Goal: Check status: Check status

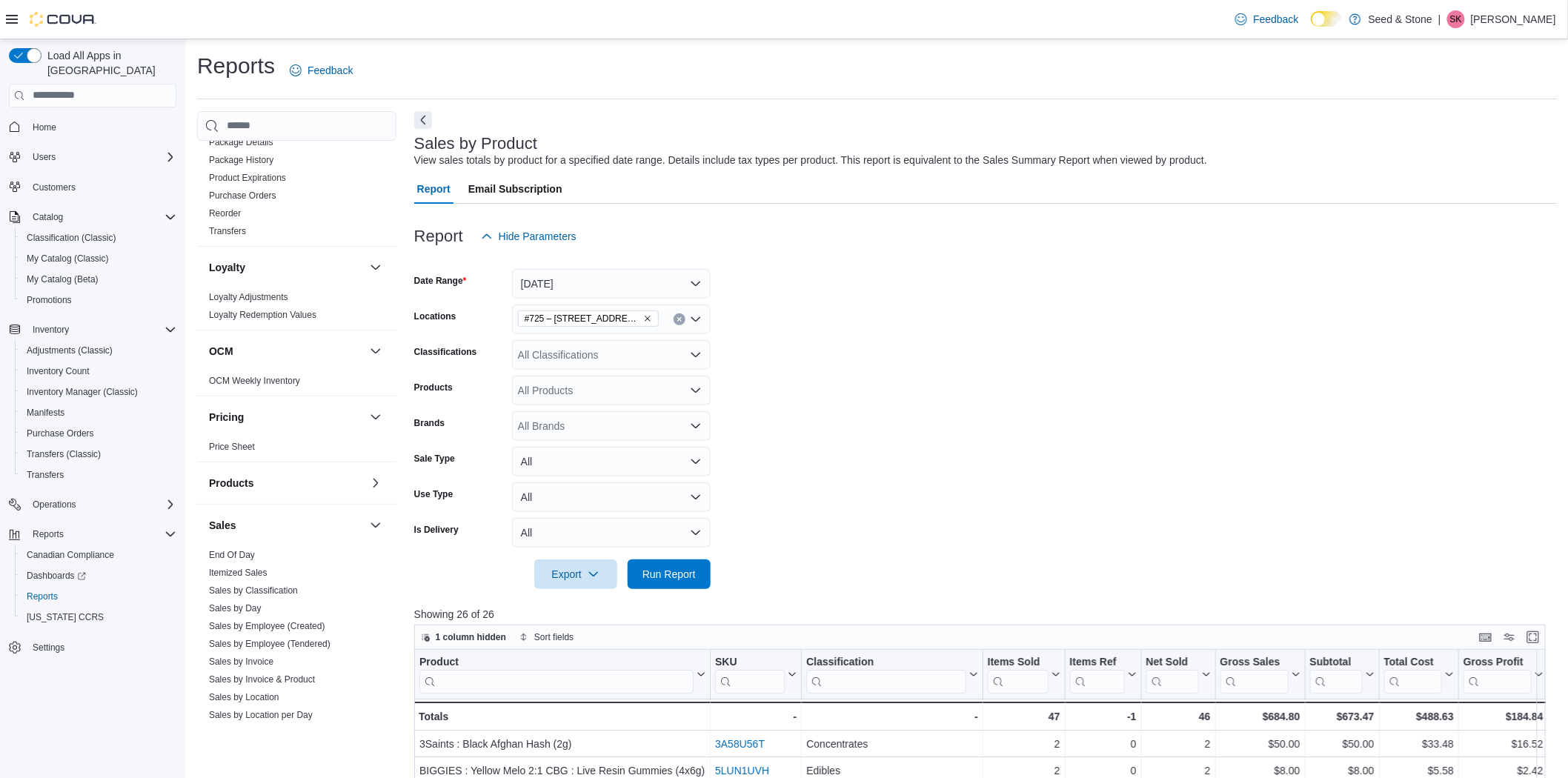
scroll to position [906, 0]
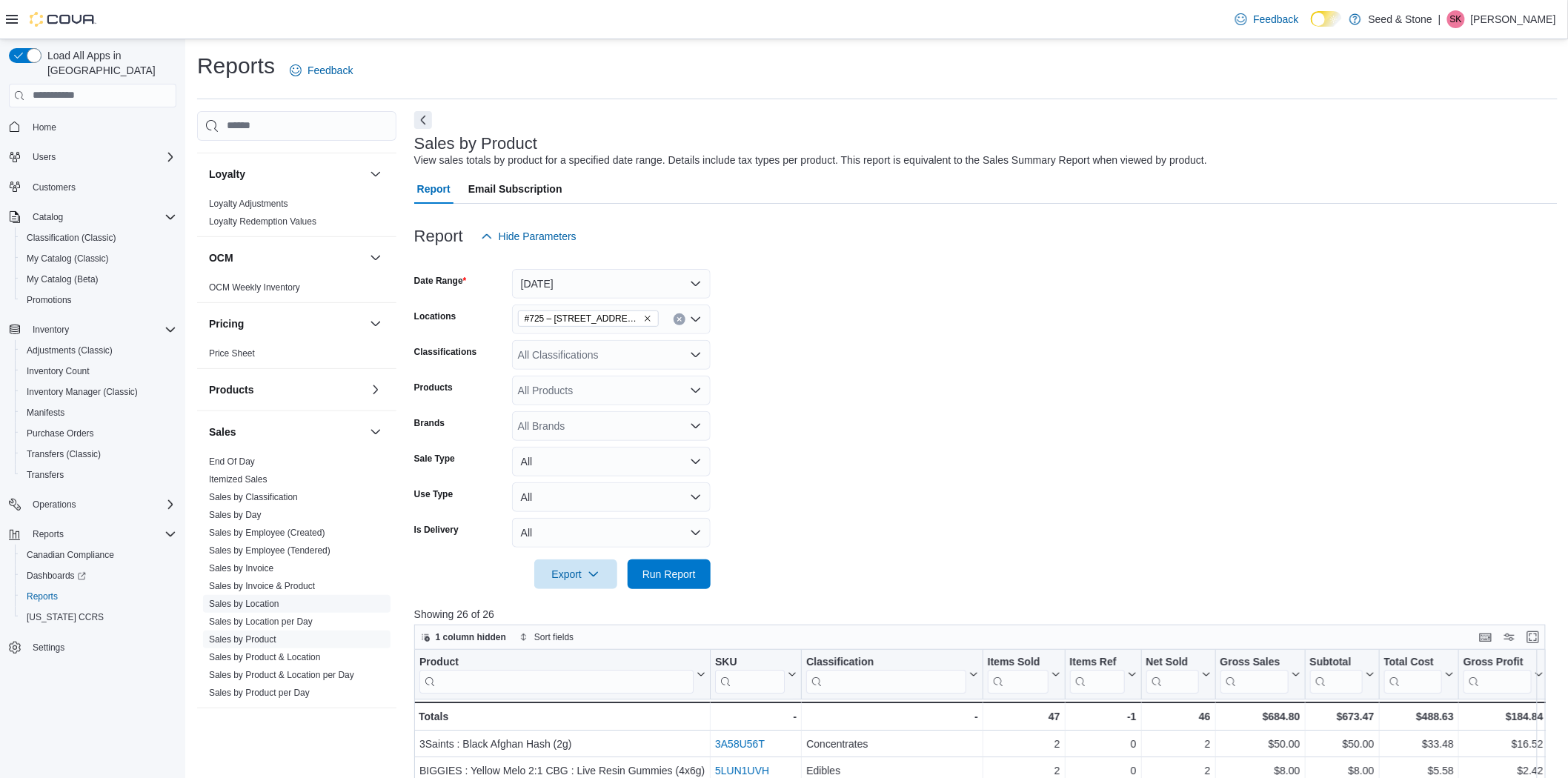
click at [256, 599] on link "Sales by Location" at bounding box center [244, 604] width 70 height 11
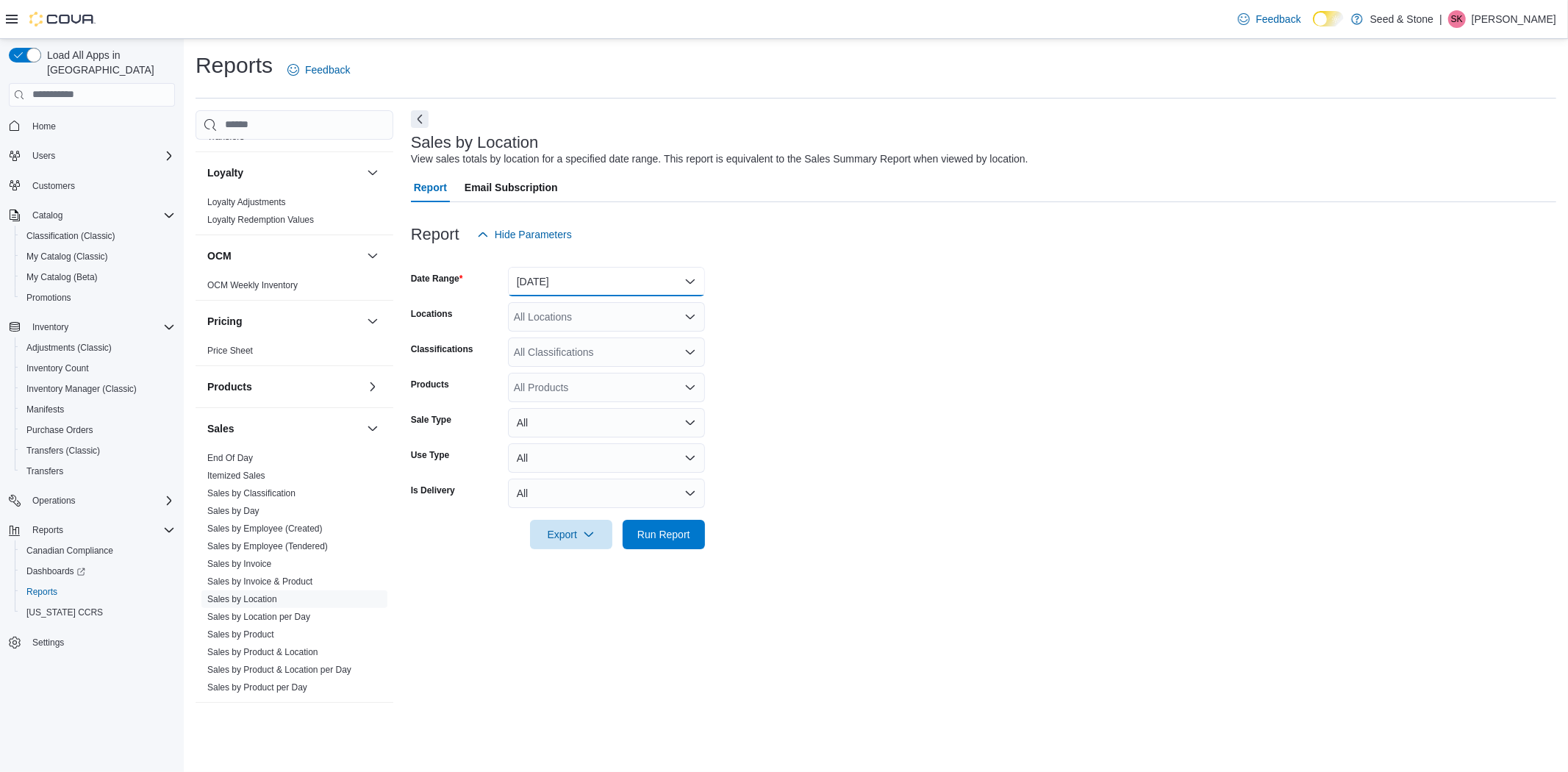
click at [641, 288] on button "[DATE]" at bounding box center [606, 282] width 197 height 30
click at [552, 340] on span "[DATE]" at bounding box center [615, 339] width 168 height 17
click at [649, 533] on span "Run Report" at bounding box center [664, 534] width 53 height 14
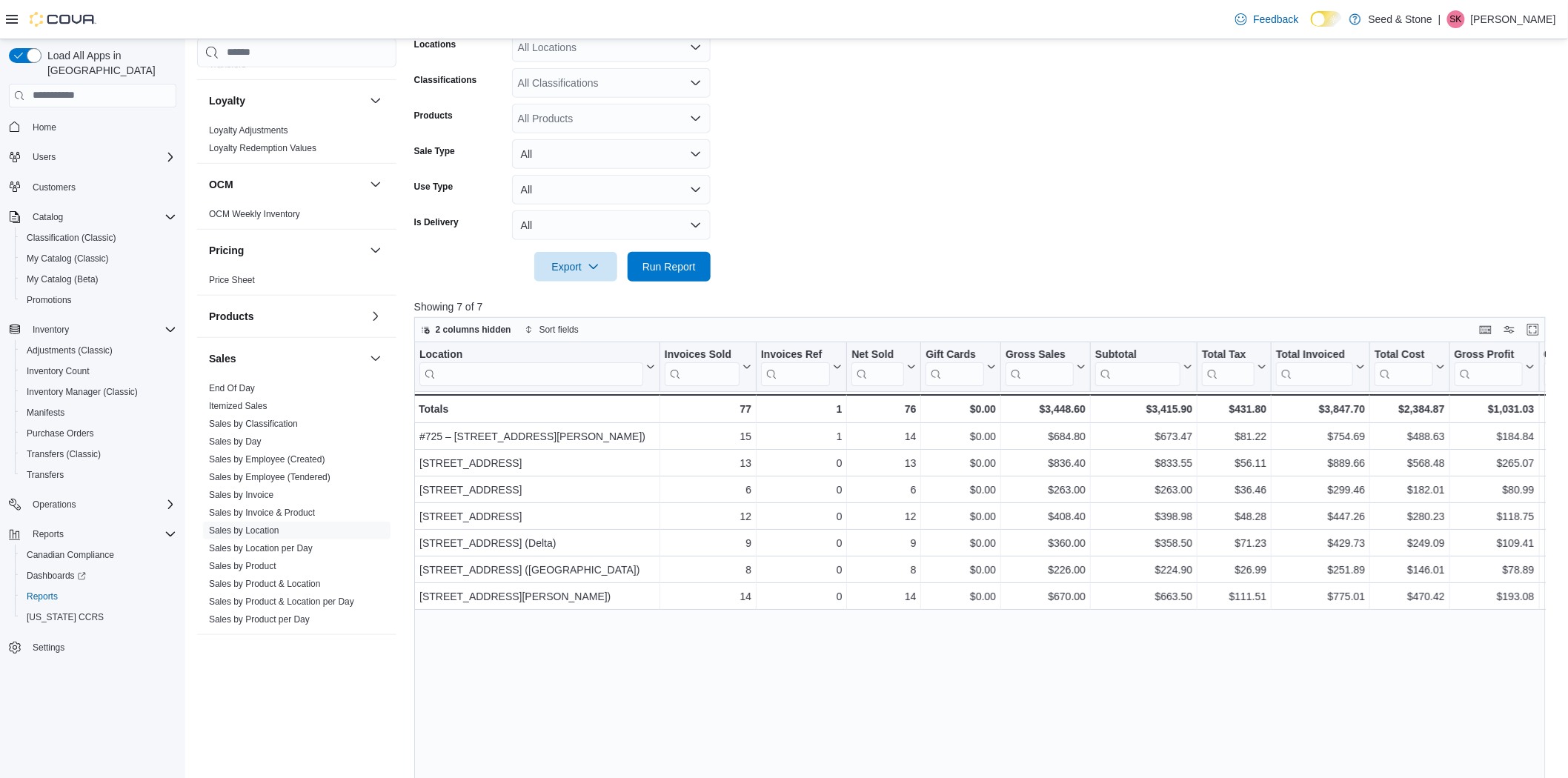
scroll to position [329, 0]
